Goal: Task Accomplishment & Management: Manage account settings

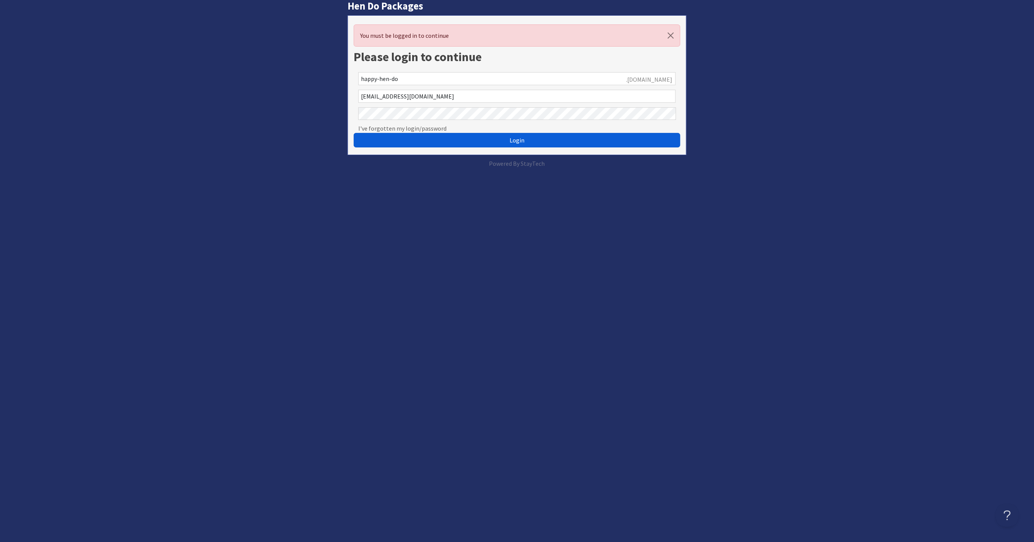
click at [509, 138] on button "Login" at bounding box center [517, 140] width 326 height 15
click at [508, 139] on button "Login" at bounding box center [517, 140] width 326 height 15
click at [556, 141] on button "Login" at bounding box center [517, 140] width 326 height 15
